Goal: Find specific page/section

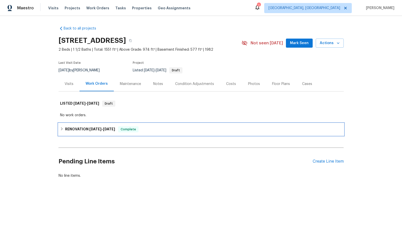
click at [103, 128] on span "11/8/24" at bounding box center [109, 129] width 12 height 4
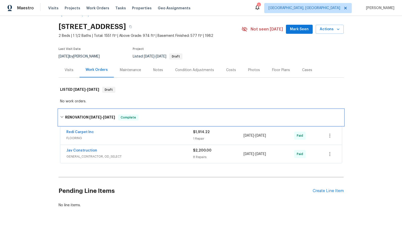
scroll to position [22, 0]
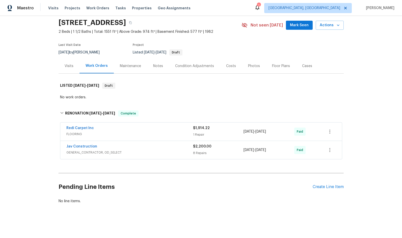
click at [119, 132] on span "FLOORING" at bounding box center [129, 134] width 127 height 5
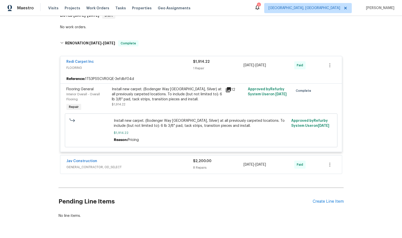
scroll to position [107, 0]
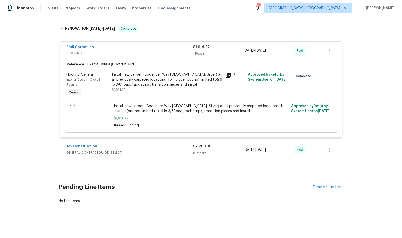
click at [155, 144] on div "Jav Construction" at bounding box center [129, 147] width 127 height 6
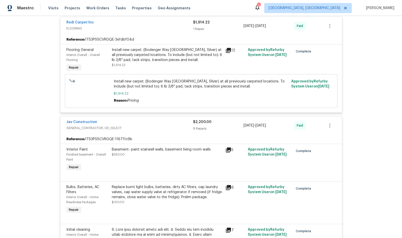
scroll to position [0, 0]
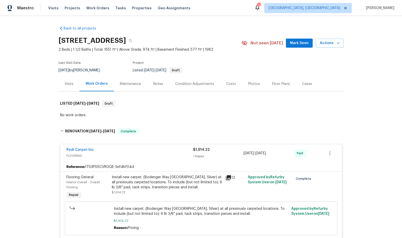
drag, startPoint x: 232, startPoint y: 18, endPoint x: 272, endPoint y: 1, distance: 43.7
click at [236, 18] on div "Back to all projects 2685 S Dayton Way Apt 74, Denver, CO 80231 2 Beds | 1 1/2 …" at bounding box center [201, 127] width 402 height 222
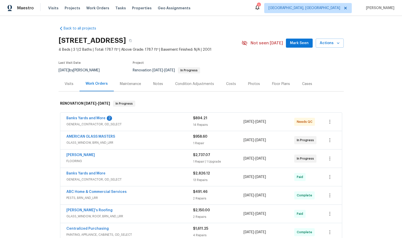
click at [222, 30] on div "Back to all projects [STREET_ADDRESS] 4 Beds | 3 1/2 Baths | Total: 1787 ft² | …" at bounding box center [201, 202] width 285 height 360
click at [237, 58] on section "[STREET_ADDRESS] 4 Beds | 3 1/2 Baths | Total: 1787 ft² | Above Grade: 1787 ft²…" at bounding box center [201, 55] width 285 height 42
click at [244, 63] on section "[STREET_ADDRESS] 4 Beds | 3 1/2 Baths | Total: 1787 ft² | Above Grade: 1787 ft²…" at bounding box center [201, 55] width 285 height 42
click at [278, 26] on div "Back to all projects [STREET_ADDRESS] 4 Beds | 3 1/2 Baths | Total: 1787 ft² | …" at bounding box center [201, 202] width 285 height 360
